Goal: Task Accomplishment & Management: Manage account settings

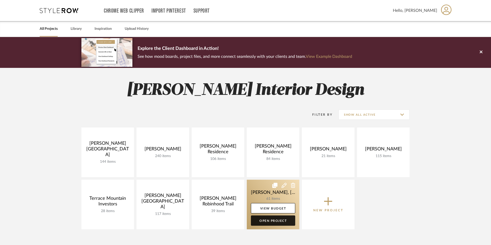
click at [265, 221] on link "Open Project" at bounding box center [273, 221] width 44 height 10
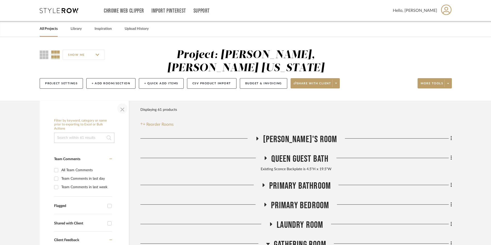
click at [121, 102] on span "button" at bounding box center [122, 108] width 12 height 12
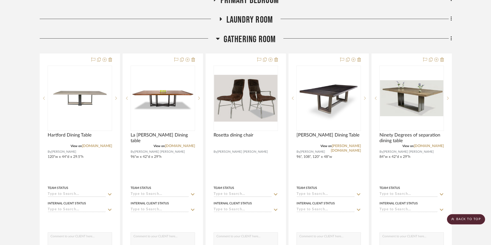
scroll to position [206, 0]
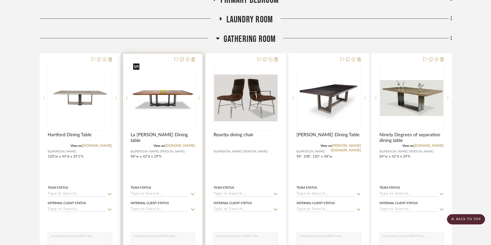
click at [153, 106] on img "0" at bounding box center [162, 98] width 63 height 48
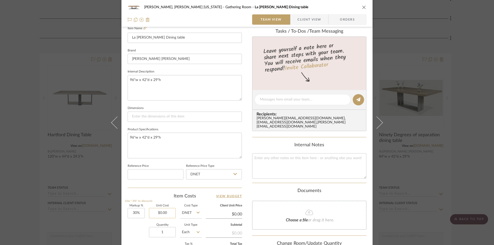
scroll to position [180, 0]
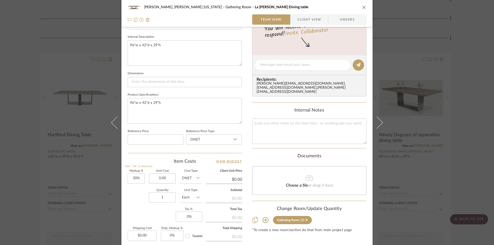
click at [166, 179] on input "0.00" at bounding box center [162, 179] width 27 height 10
type input "$14,700.00"
click at [254, 197] on div "Content here copies to Client View - confirm visibility there. Show in Client D…" at bounding box center [309, 67] width 114 height 424
type input "$19,110.00"
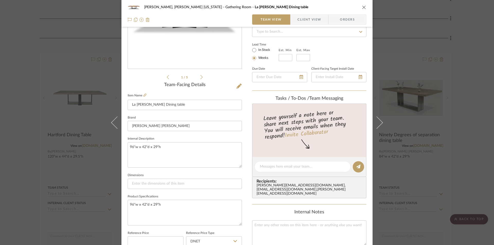
scroll to position [77, 0]
drag, startPoint x: 282, startPoint y: 58, endPoint x: 281, endPoint y: 63, distance: 5.2
click at [281, 60] on input "text" at bounding box center [286, 58] width 14 height 7
type input "16"
click at [301, 59] on input at bounding box center [304, 58] width 14 height 7
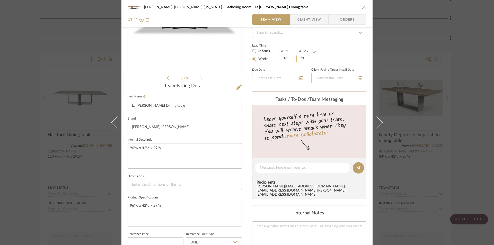
type input "20"
click at [334, 54] on div "Lead Time In Stock Weeks Est. Min 16 Est. Max 20" at bounding box center [309, 52] width 114 height 20
click at [362, 7] on icon "close" at bounding box center [364, 7] width 4 height 4
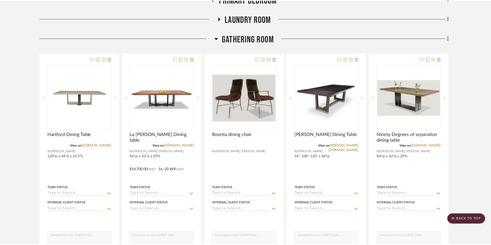
scroll to position [206, 0]
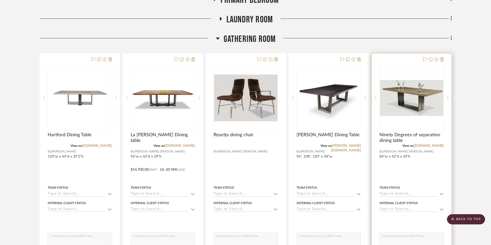
click at [406, 96] on img "0" at bounding box center [411, 98] width 63 height 36
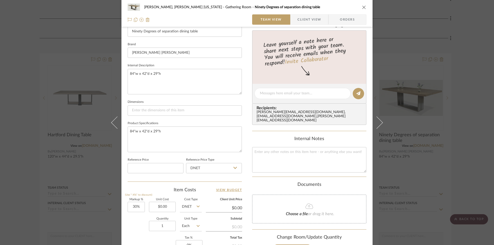
scroll to position [154, 0]
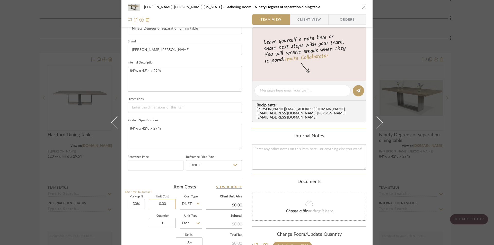
click at [167, 203] on input "0.00" at bounding box center [162, 204] width 27 height 10
type input "$16,550.00"
click at [252, 221] on div "Content here copies to Client View - confirm visibility there. Show in Client D…" at bounding box center [309, 93] width 114 height 424
type input "$21,515.00"
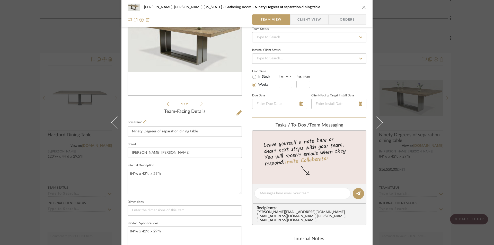
scroll to position [26, 0]
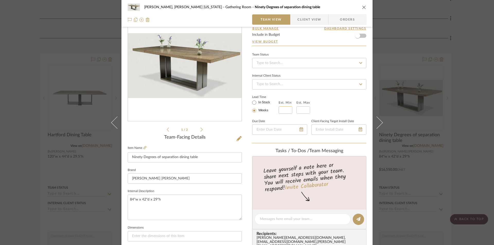
click at [283, 110] on input "text" at bounding box center [286, 110] width 14 height 7
type input "16"
click at [299, 111] on input at bounding box center [304, 110] width 14 height 7
type input "20"
click at [248, 159] on div "[PERSON_NAME], [PERSON_NAME] [US_STATE] Gathering Room Ninety Degrees of separa…" at bounding box center [247, 215] width 251 height 475
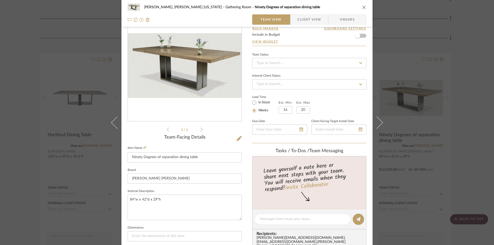
click at [362, 8] on icon "close" at bounding box center [364, 7] width 4 height 4
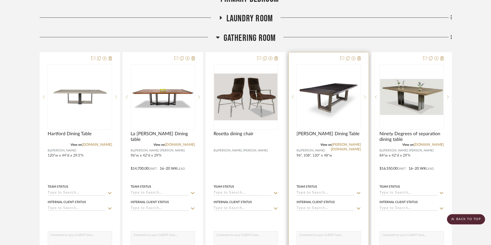
scroll to position [206, 0]
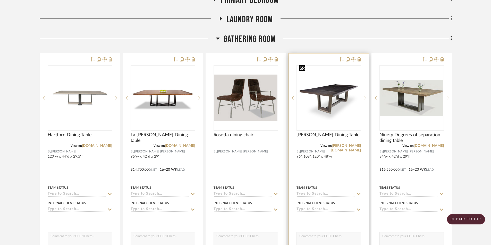
click at [351, 89] on img "0" at bounding box center [328, 98] width 63 height 44
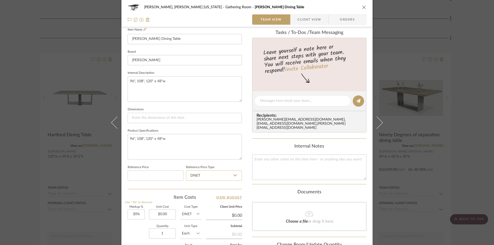
scroll to position [154, 0]
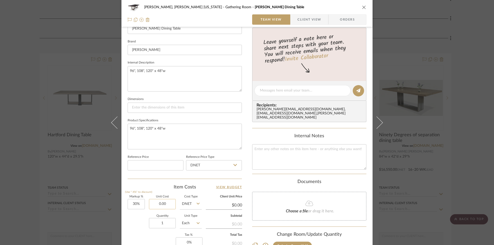
click at [168, 204] on input "0.00" at bounding box center [162, 204] width 27 height 10
click at [168, 202] on input "18375" at bounding box center [162, 204] width 27 height 10
click at [167, 203] on input "18375" at bounding box center [162, 204] width 27 height 10
type input "$21,300.00"
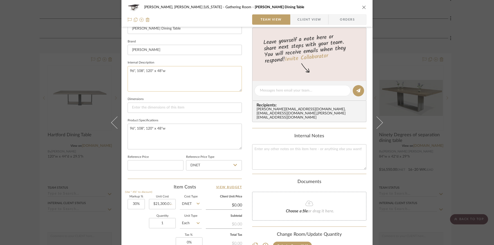
click at [153, 79] on textarea "96", 108", 120" x 48"w" at bounding box center [185, 78] width 114 height 25
type input "$27,690.00"
click at [167, 70] on textarea "96", 108", 120" x 48"w" at bounding box center [185, 78] width 114 height 25
drag, startPoint x: 144, startPoint y: 71, endPoint x: 123, endPoint y: 67, distance: 20.9
click at [125, 69] on div "[PERSON_NAME], [PERSON_NAME] [US_STATE] Gathering Room [PERSON_NAME] Dining Tab…" at bounding box center [247, 86] width 251 height 475
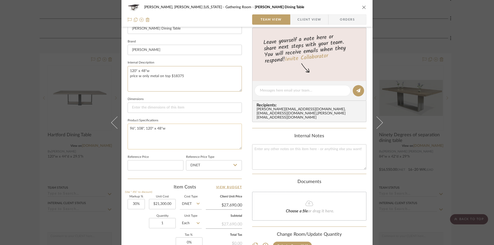
type textarea "120" x 48"w price w only metal on top $18375"
drag, startPoint x: 144, startPoint y: 130, endPoint x: 126, endPoint y: 128, distance: 18.4
click at [128, 128] on textarea "96", 108", 120" x 48"w" at bounding box center [185, 136] width 114 height 25
type textarea "120" x 48"w"
drag, startPoint x: 127, startPoint y: 76, endPoint x: 186, endPoint y: 79, distance: 58.2
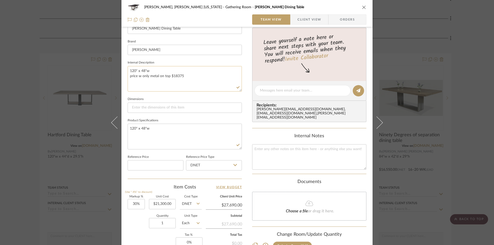
click at [186, 79] on textarea "120" x 48"w price w only metal on top $18375" at bounding box center [185, 78] width 114 height 25
click at [132, 131] on textarea "120" x 48"w" at bounding box center [185, 136] width 114 height 25
click at [130, 135] on textarea "120" x 48"w" at bounding box center [185, 136] width 114 height 25
click at [155, 129] on textarea "120" x 48"w" at bounding box center [185, 136] width 114 height 25
paste textarea "price w only metal on top $18375"
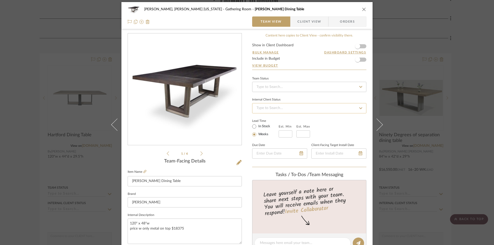
scroll to position [0, 0]
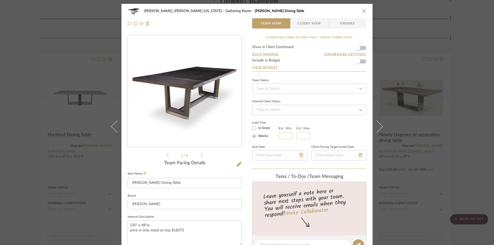
type textarea "120" x 48"w price w only metal on top $18375"
click at [286, 138] on input "text" at bounding box center [286, 135] width 14 height 7
type input "16"
click at [299, 135] on input "text" at bounding box center [304, 135] width 14 height 7
type input "20"
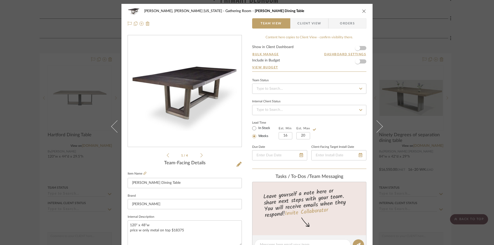
click at [330, 125] on div "Lead Time In Stock Weeks Est. Min 16 Est. Max 20" at bounding box center [309, 129] width 114 height 20
click at [363, 9] on icon "close" at bounding box center [364, 11] width 4 height 4
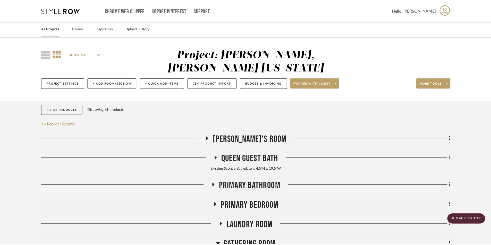
scroll to position [206, 0]
